Goal: Task Accomplishment & Management: Use online tool/utility

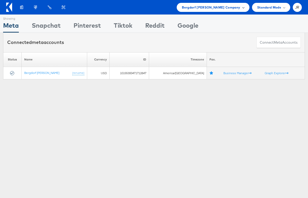
click at [202, 10] on div "Bergdorf Goodman Company" at bounding box center [213, 7] width 73 height 9
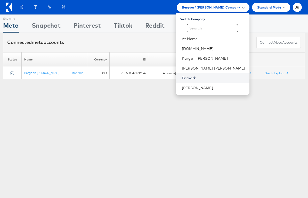
click at [217, 78] on link "Primark" at bounding box center [214, 77] width 64 height 5
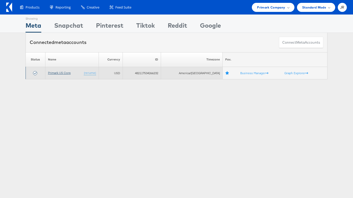
click at [60, 74] on link "Primark US Corp" at bounding box center [59, 73] width 23 height 4
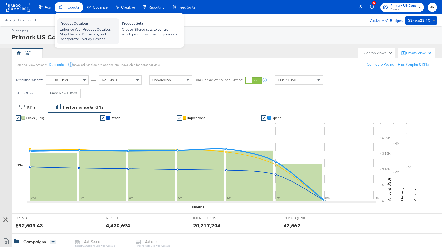
click at [79, 29] on div "Enhance Your Product Catalog, Map Them to Publishers, and Incorporate Overlay D…" at bounding box center [88, 34] width 57 height 14
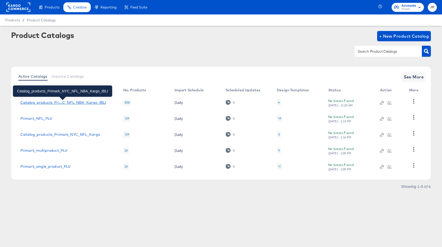
click at [58, 103] on div "Catalog_products_Pri...C_NFL_NBA_Kargo_IBLI" at bounding box center [62, 102] width 85 height 4
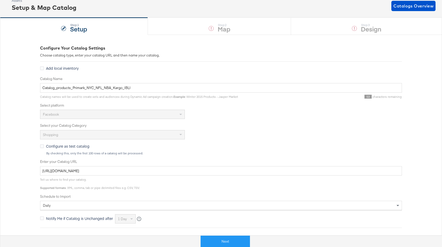
scroll to position [98, 0]
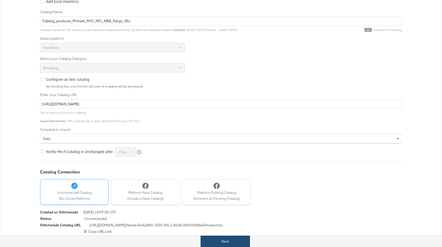
click at [221, 241] on button "Next" at bounding box center [224, 242] width 49 height 12
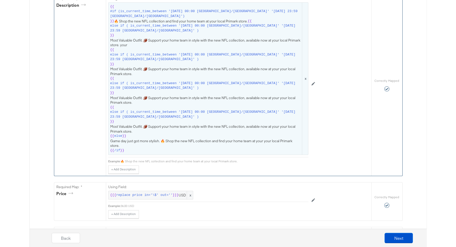
scroll to position [0, 0]
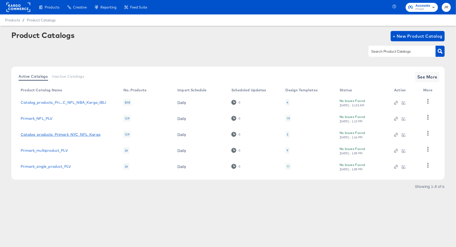
click at [79, 133] on link "Catalog_products_Primark_NYC_NFL_Kargo" at bounding box center [61, 134] width 80 height 4
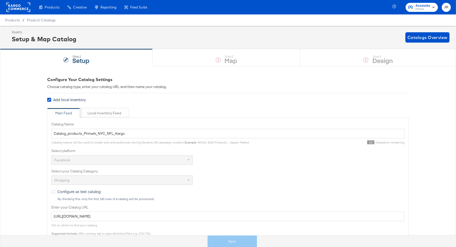
click at [229, 238] on div "Next" at bounding box center [232, 242] width 464 height 12
click at [204, 59] on div "Step: 1 Setup Step: 2 Map Step: 3 Design" at bounding box center [228, 57] width 456 height 17
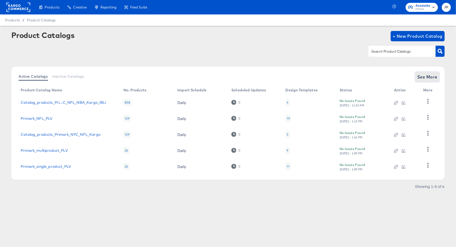
click at [433, 77] on span "See More" at bounding box center [427, 76] width 20 height 7
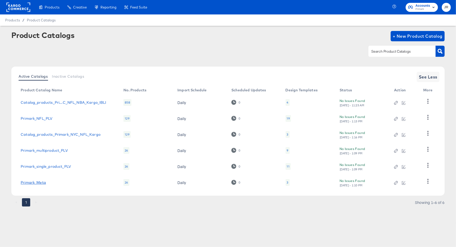
click at [36, 182] on link "Primark_Meta" at bounding box center [33, 183] width 25 height 4
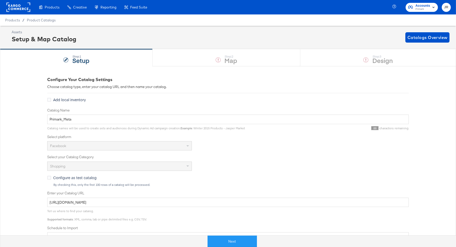
click at [237, 235] on div "Next" at bounding box center [232, 239] width 456 height 15
click at [236, 239] on button "Next" at bounding box center [232, 242] width 49 height 12
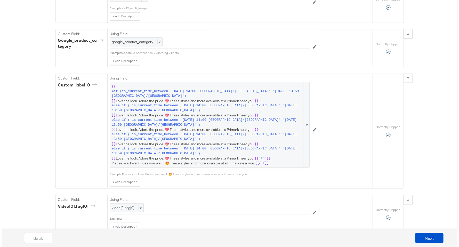
scroll to position [633, 0]
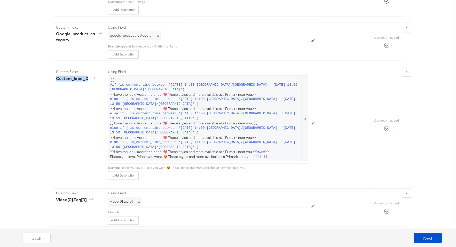
drag, startPoint x: 89, startPoint y: 71, endPoint x: 51, endPoint y: 71, distance: 38.2
click at [51, 71] on div "Catalog Mapping Tool Map the required fields to items in your product catalog u…" at bounding box center [228, 223] width 456 height 1580
copy div "custom_label_0"
